Goal: Task Accomplishment & Management: Use online tool/utility

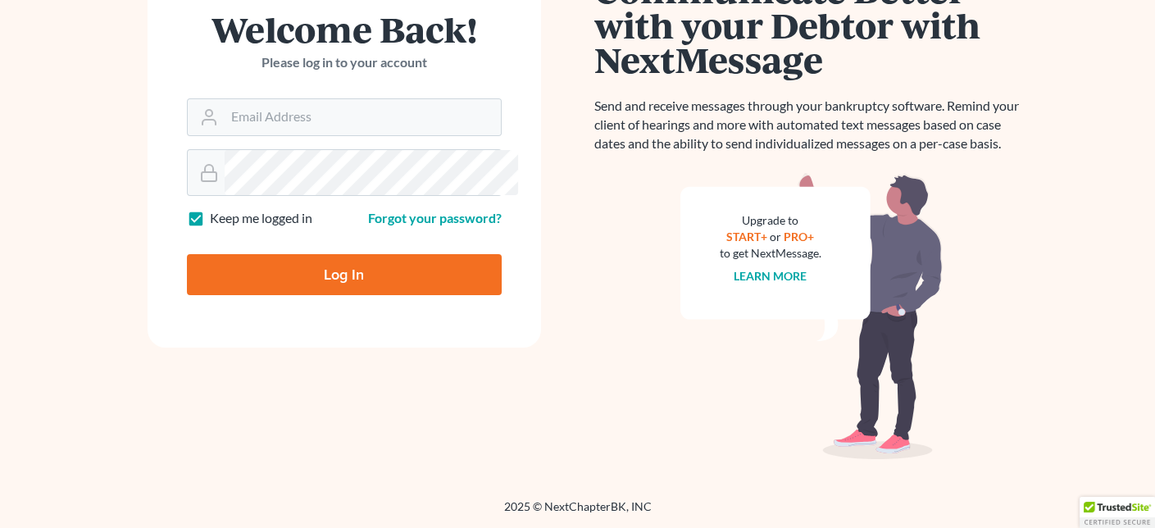
scroll to position [328, 0]
type input "[PERSON_NAME][EMAIL_ADDRESS][DOMAIN_NAME]"
click at [415, 268] on input "Log In" at bounding box center [344, 274] width 315 height 41
type input "Thinking..."
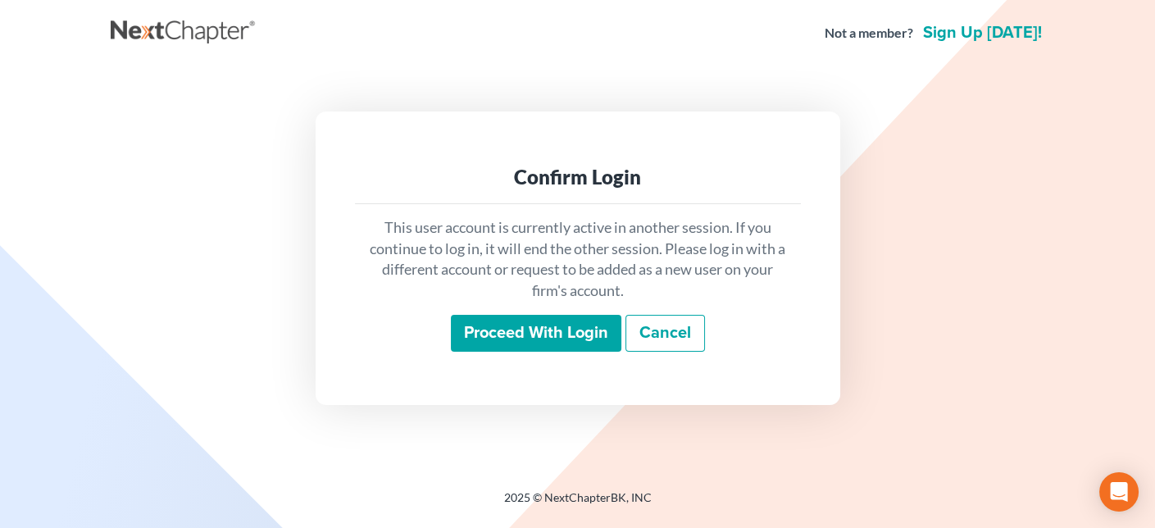
click at [538, 347] on input "Proceed with login" at bounding box center [536, 334] width 170 height 38
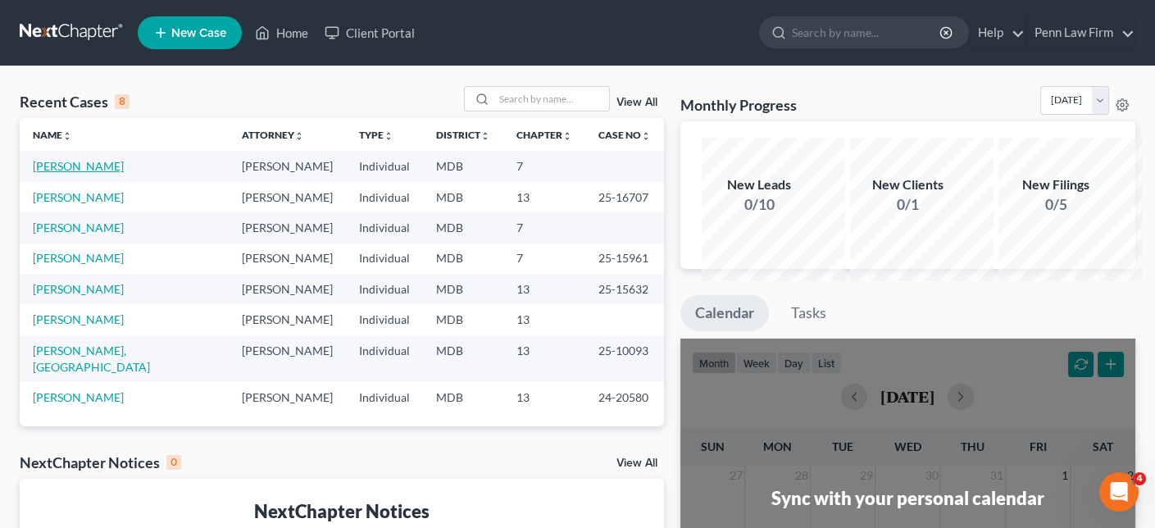
click at [91, 173] on link "Feit, David" at bounding box center [78, 166] width 91 height 14
select select "10"
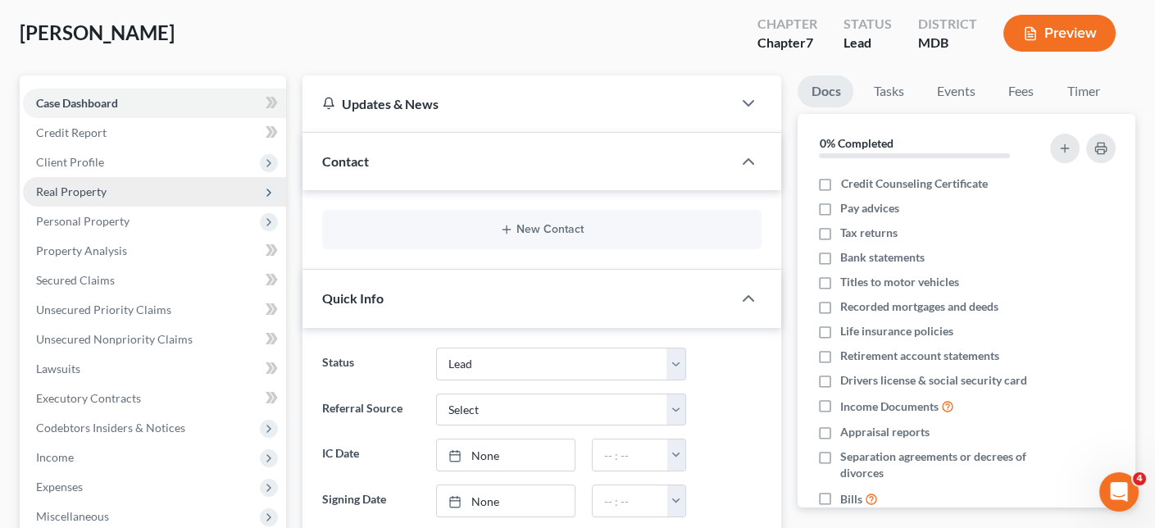
scroll to position [164, 0]
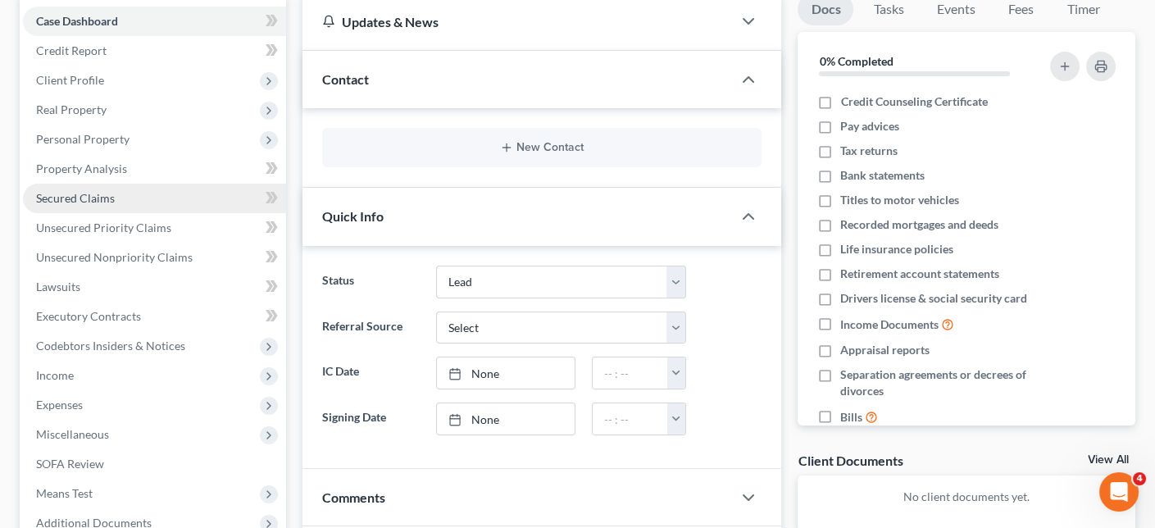
click at [98, 205] on span "Secured Claims" at bounding box center [75, 198] width 79 height 14
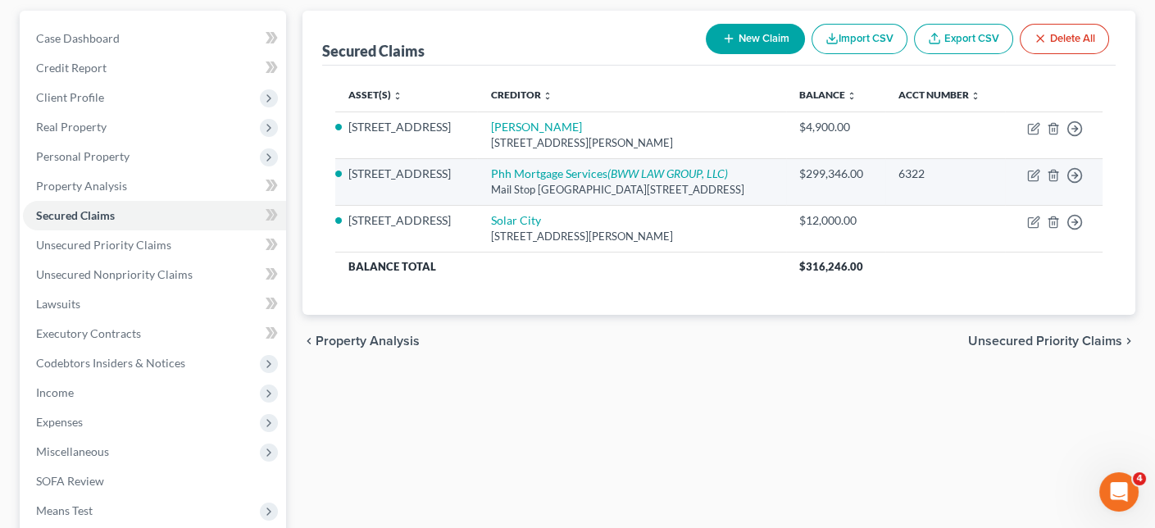
scroll to position [164, 0]
